Goal: Task Accomplishment & Management: Complete application form

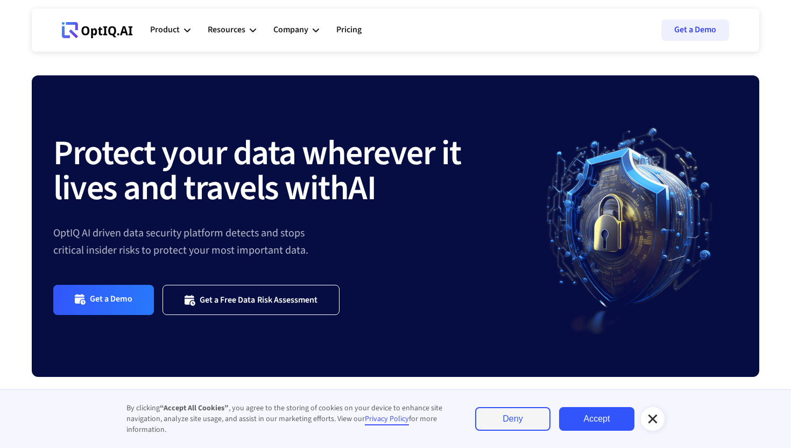
click at [656, 419] on icon at bounding box center [652, 418] width 13 height 13
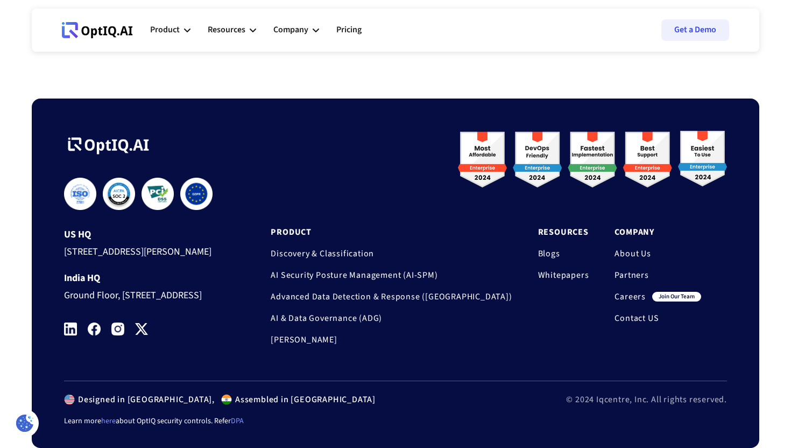
scroll to position [3584, 0]
click at [674, 292] on div "join our team" at bounding box center [676, 297] width 49 height 10
click at [638, 291] on link "Careers" at bounding box center [629, 296] width 31 height 11
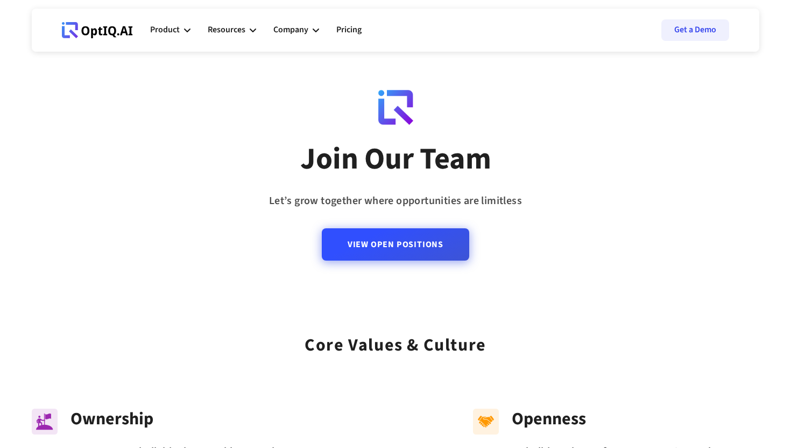
click at [429, 251] on link "View Open Positions" at bounding box center [395, 244] width 147 height 32
